Goal: Information Seeking & Learning: Learn about a topic

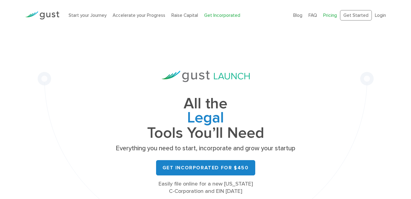
click at [327, 17] on link "Pricing" at bounding box center [330, 16] width 14 height 6
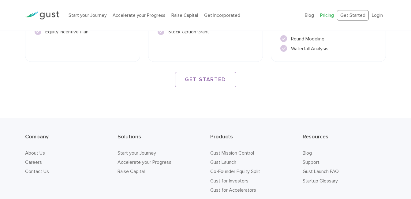
scroll to position [977, 0]
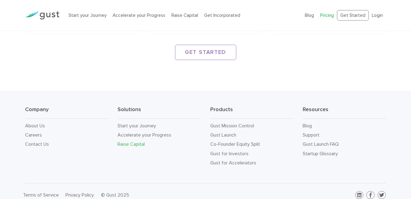
click at [129, 141] on link "Raise Capital" at bounding box center [131, 144] width 27 height 6
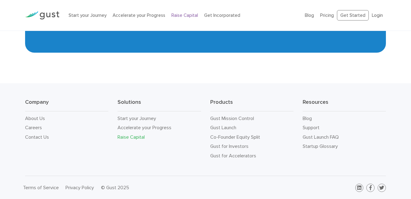
scroll to position [1054, 0]
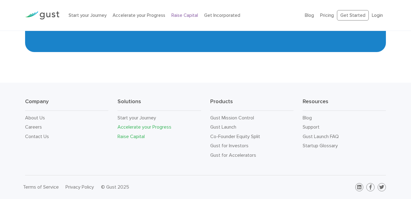
click at [155, 125] on link "Accelerate your Progress" at bounding box center [145, 127] width 54 height 6
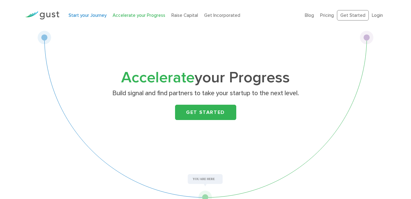
click at [85, 17] on link "Start your Journey" at bounding box center [88, 16] width 38 height 6
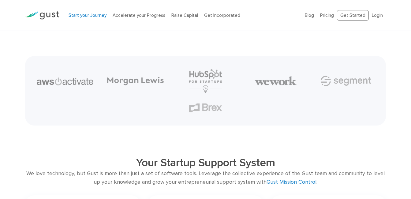
scroll to position [756, 0]
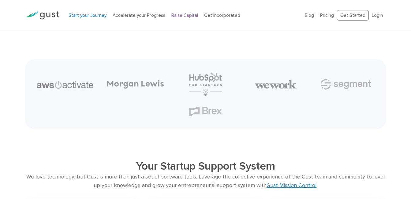
click at [177, 15] on link "Raise Capital" at bounding box center [184, 16] width 27 height 6
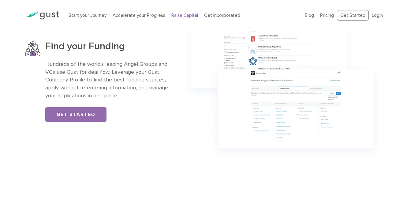
scroll to position [398, 0]
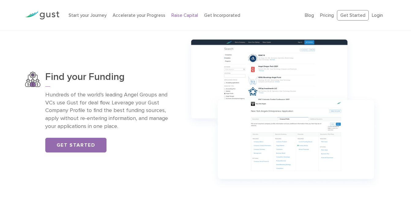
drag, startPoint x: 263, startPoint y: 86, endPoint x: 66, endPoint y: 67, distance: 197.0
click at [66, 67] on div "Find your Funding Hundreds of the world’s leading Angel Groups and VCs use Gust…" at bounding box center [206, 112] width 370 height 163
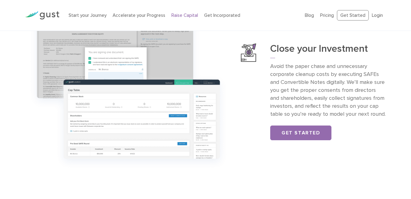
scroll to position [612, 0]
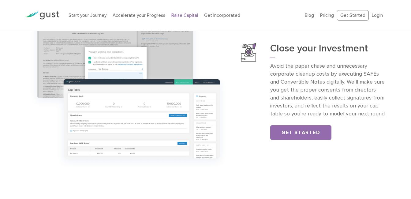
drag, startPoint x: 147, startPoint y: 110, endPoint x: 364, endPoint y: 34, distance: 230.7
click at [363, 33] on div "Close your Investment Avoid the paper chase and unnecessary corporate cleanup c…" at bounding box center [206, 91] width 370 height 163
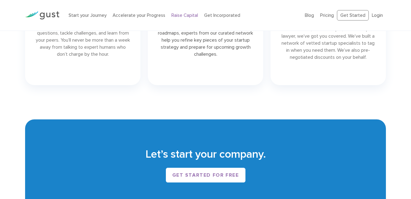
scroll to position [826, 0]
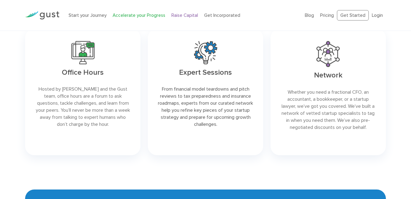
click at [143, 14] on link "Accelerate your Progress" at bounding box center [139, 16] width 53 height 6
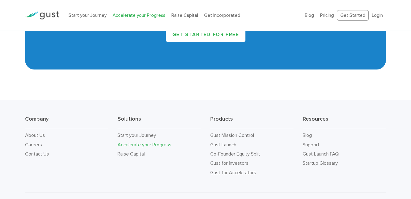
scroll to position [1075, 0]
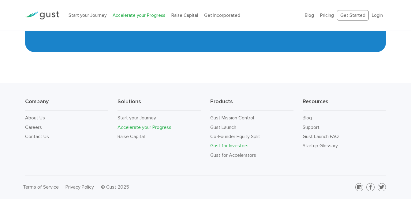
click at [241, 145] on link "Gust for Investors" at bounding box center [229, 146] width 38 height 6
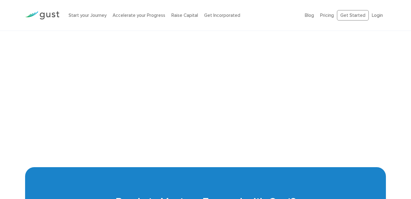
scroll to position [1255, 0]
